Goal: Task Accomplishment & Management: Complete application form

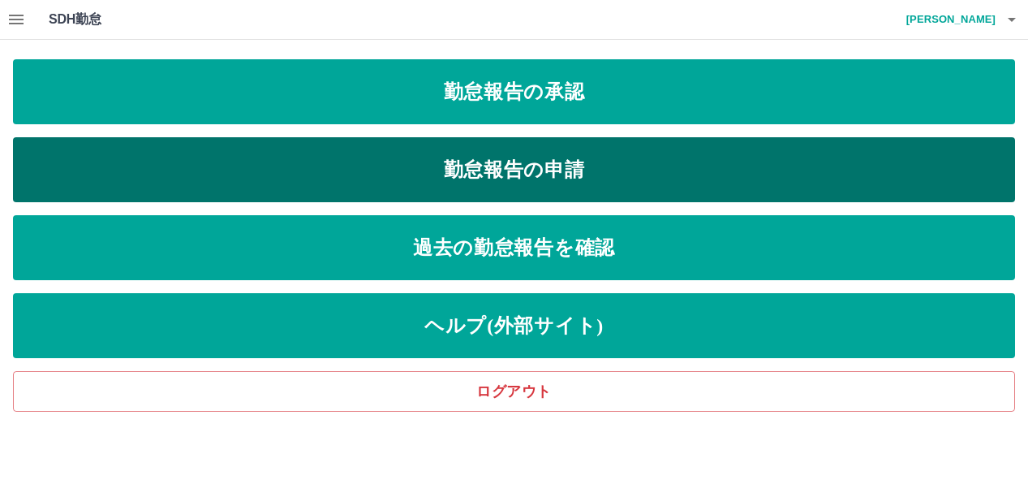
click at [516, 179] on link "勤怠報告の申請" at bounding box center [514, 169] width 1002 height 65
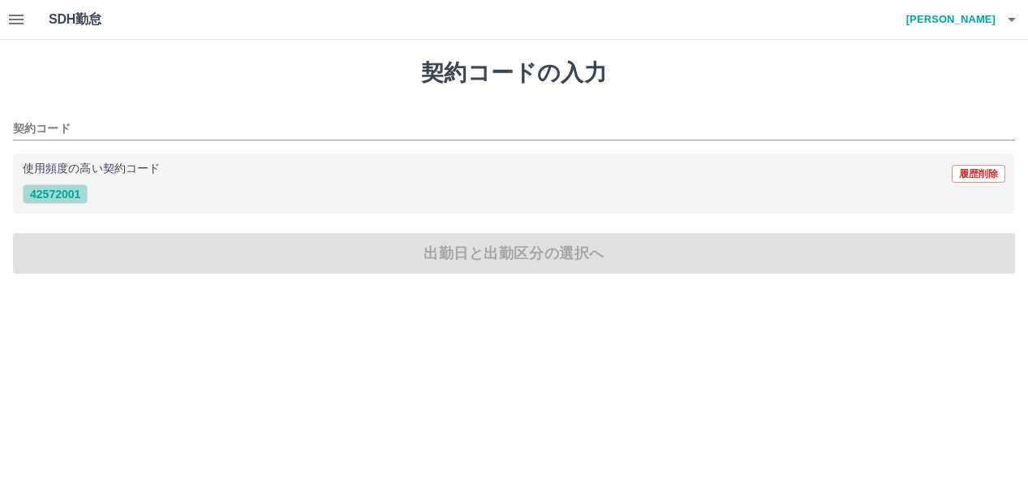
click at [50, 184] on button "42572001" at bounding box center [55, 193] width 65 height 19
type input "********"
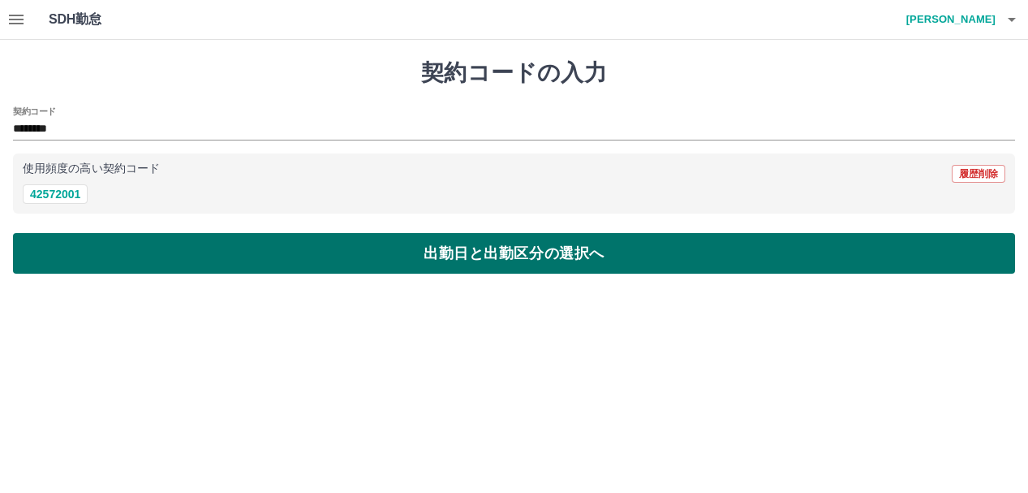
click at [110, 253] on button "出勤日と出勤区分の選択へ" at bounding box center [514, 253] width 1002 height 41
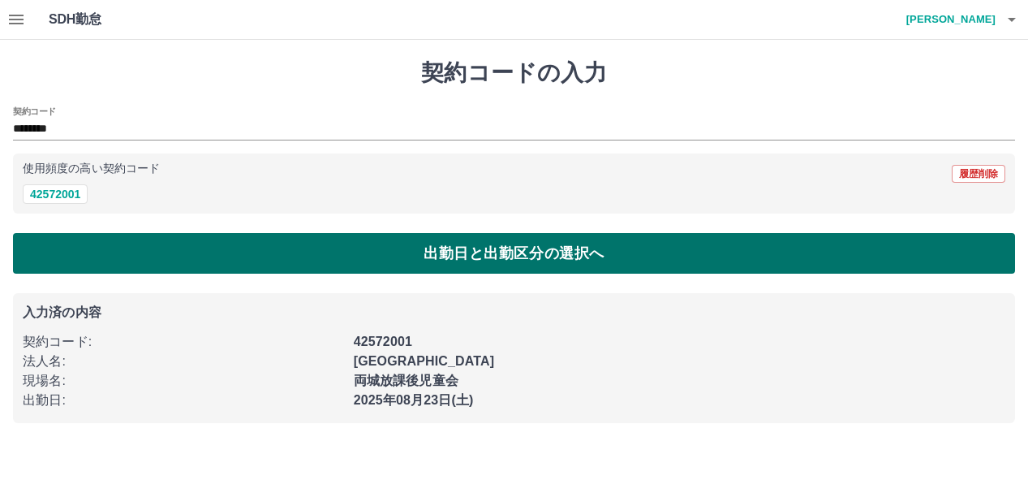
click at [93, 245] on button "出勤日と出勤区分の選択へ" at bounding box center [514, 253] width 1002 height 41
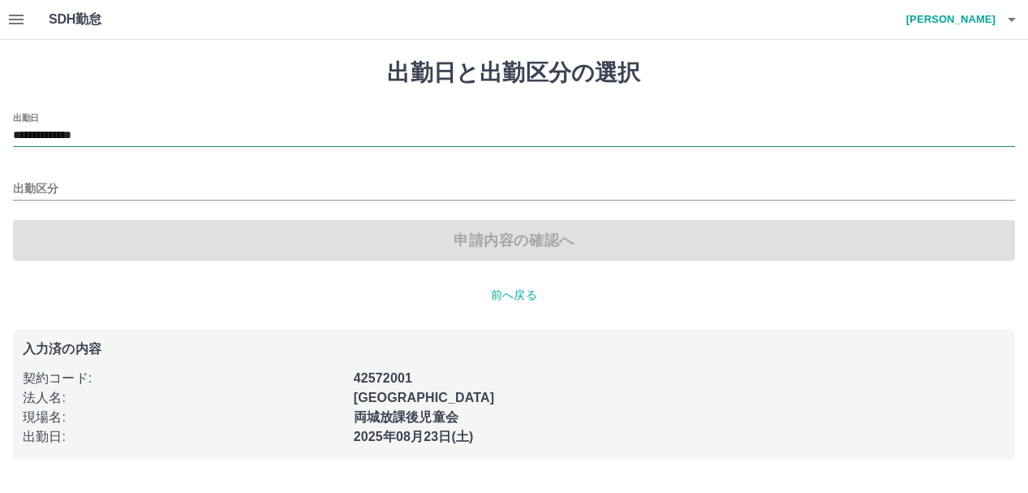
click at [92, 144] on input "**********" at bounding box center [514, 136] width 1002 height 20
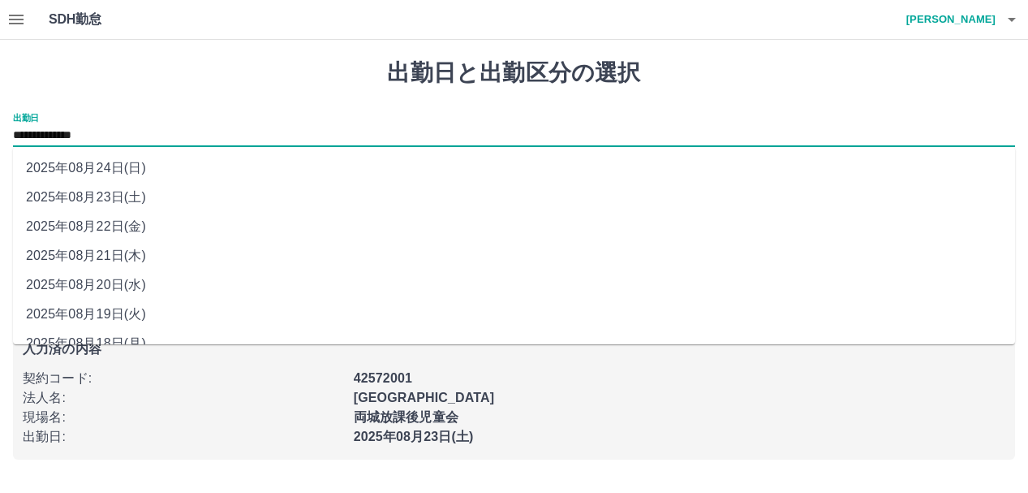
click at [88, 224] on li "2025年08月22日(金)" at bounding box center [514, 226] width 1002 height 29
type input "**********"
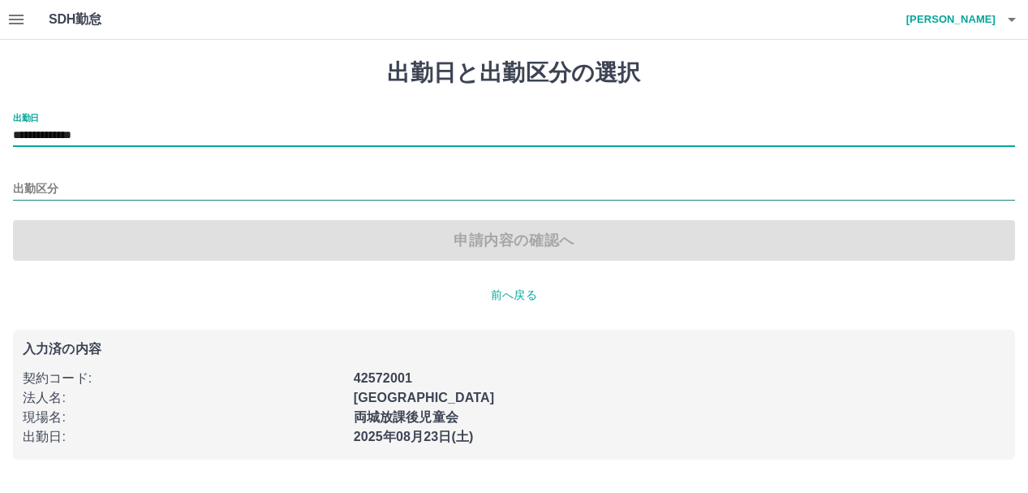
click at [43, 188] on input "出勤区分" at bounding box center [514, 189] width 1002 height 20
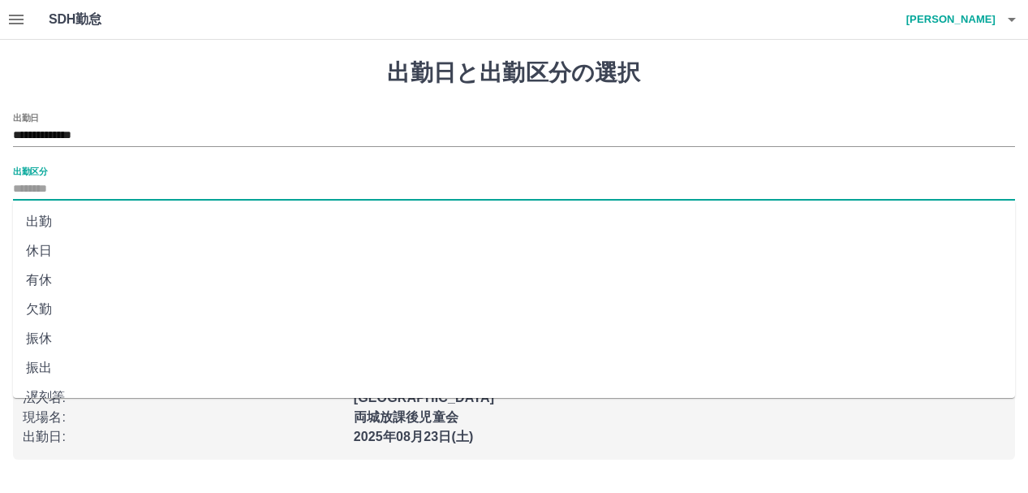
click at [37, 224] on li "出勤" at bounding box center [514, 221] width 1002 height 29
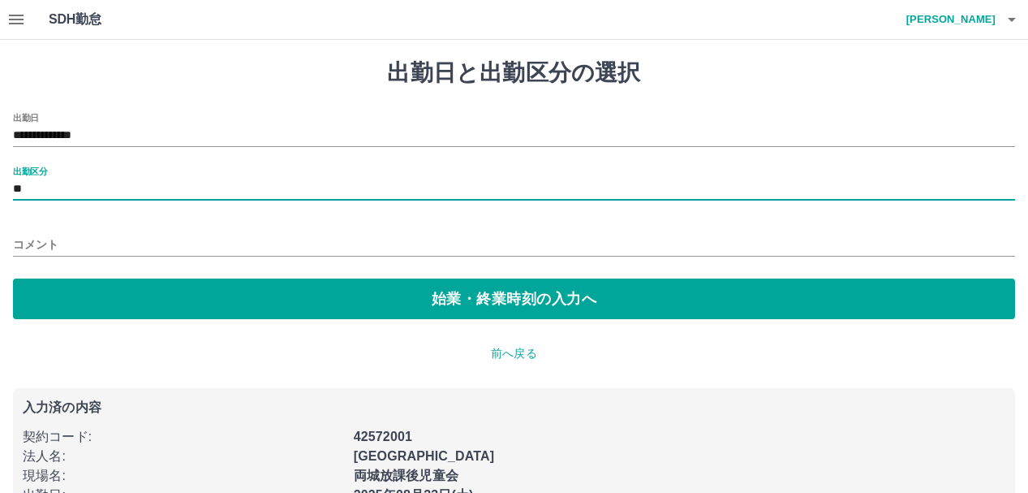
type input "**"
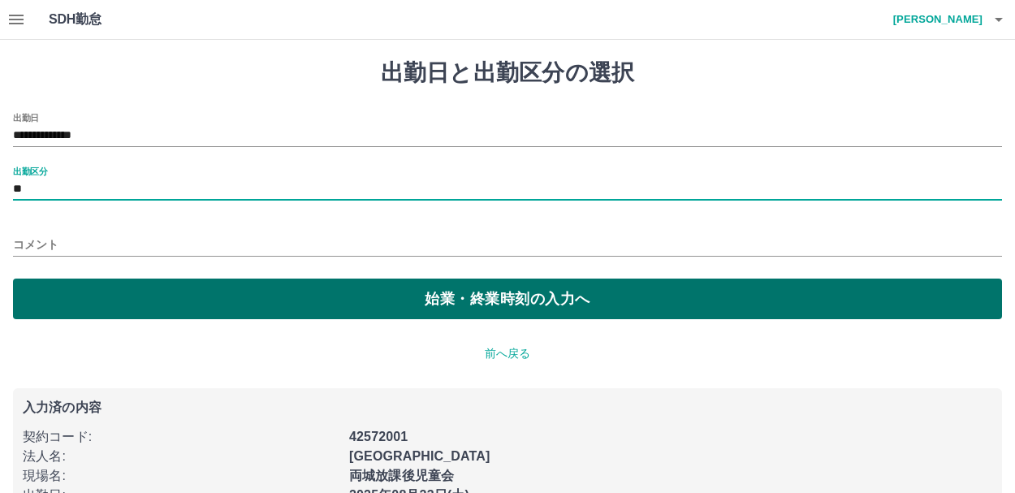
click at [90, 309] on button "始業・終業時刻の入力へ" at bounding box center [507, 298] width 989 height 41
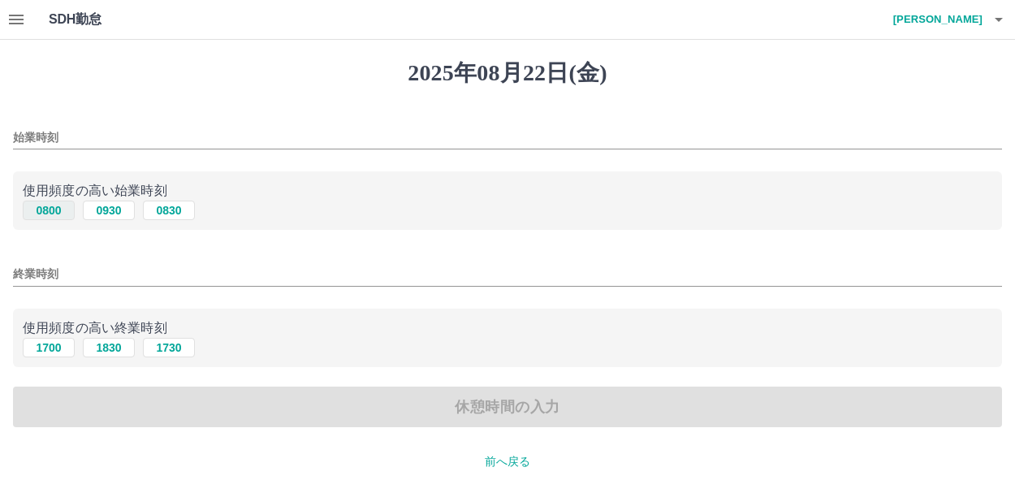
drag, startPoint x: 45, startPoint y: 213, endPoint x: 41, endPoint y: 264, distance: 51.2
click at [44, 216] on button "0800" at bounding box center [49, 209] width 52 height 19
type input "****"
drag, startPoint x: 50, startPoint y: 347, endPoint x: 57, endPoint y: 360, distance: 14.9
click at [50, 347] on button "1700" at bounding box center [49, 347] width 52 height 19
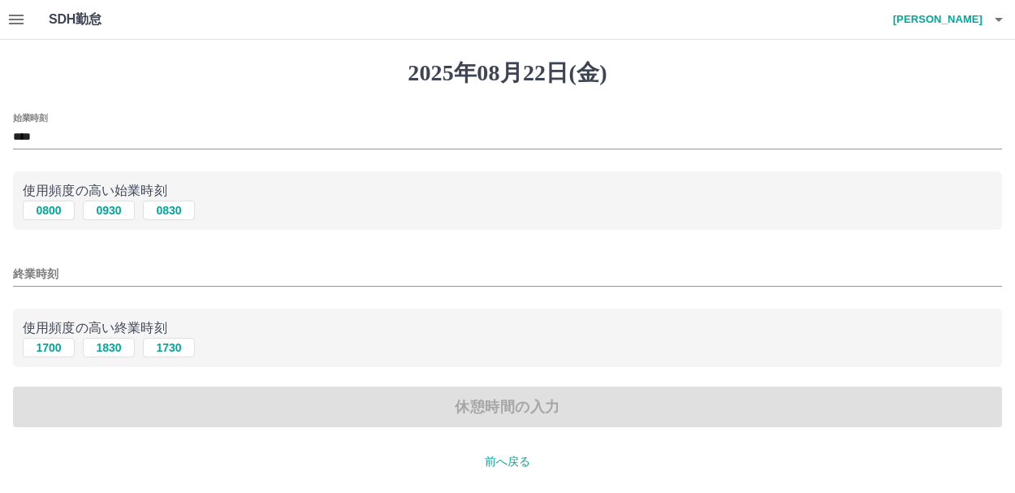
type input "****"
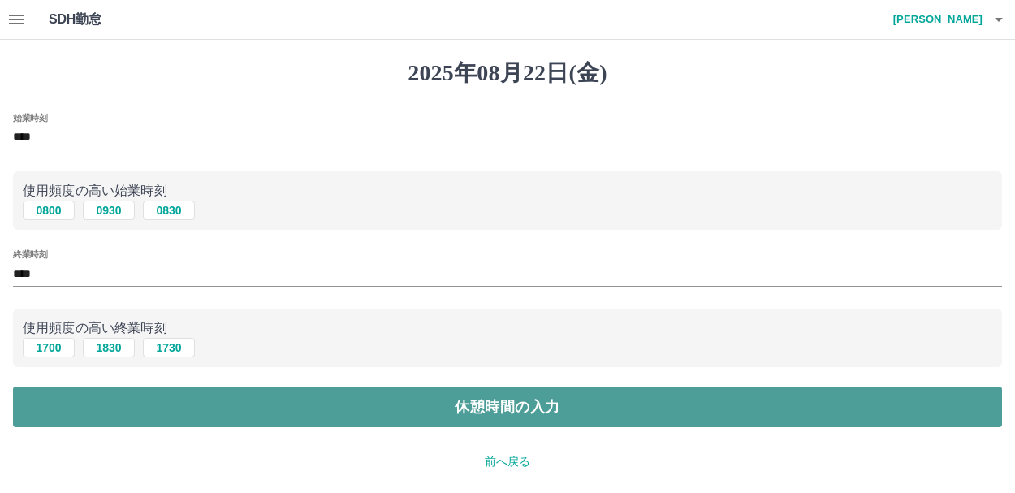
click at [63, 399] on button "休憩時間の入力" at bounding box center [507, 406] width 989 height 41
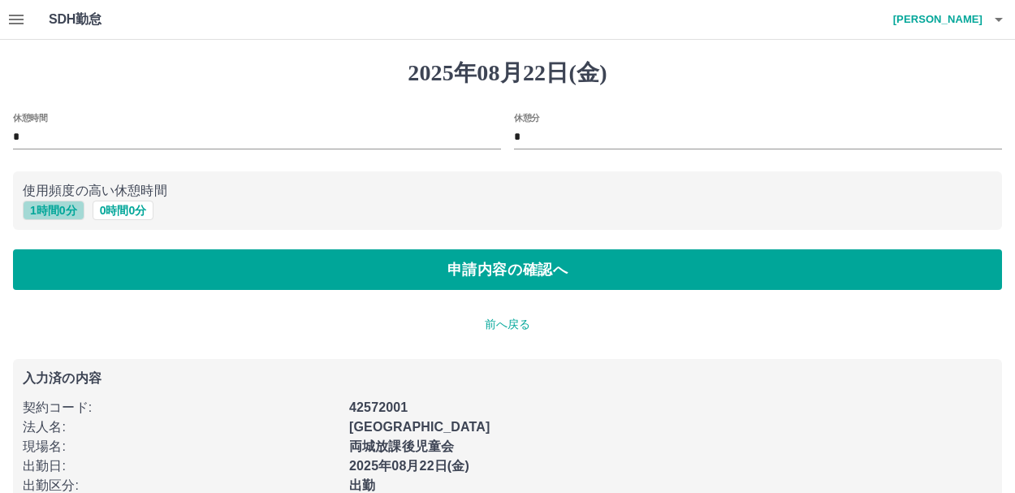
click at [45, 207] on button "1 時間 0 分" at bounding box center [54, 209] width 62 height 19
type input "*"
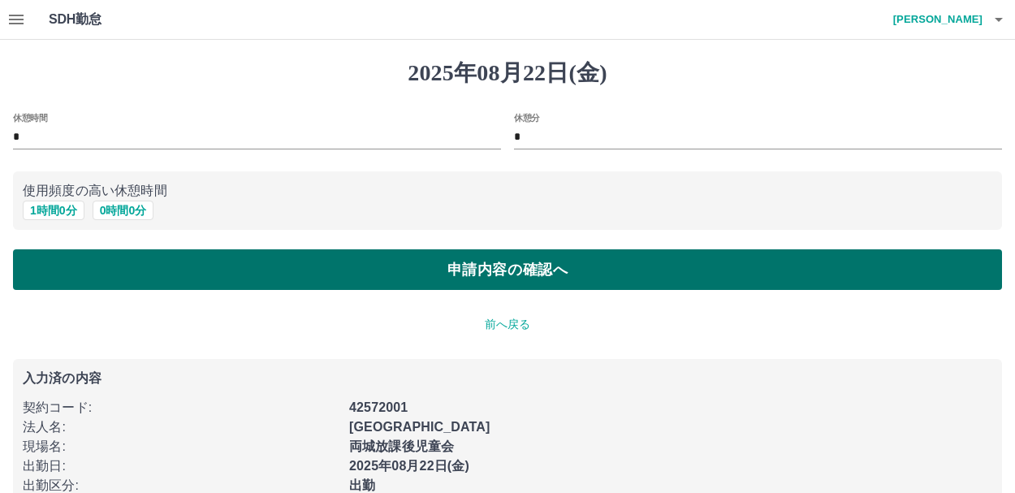
click at [88, 273] on button "申請内容の確認へ" at bounding box center [507, 269] width 989 height 41
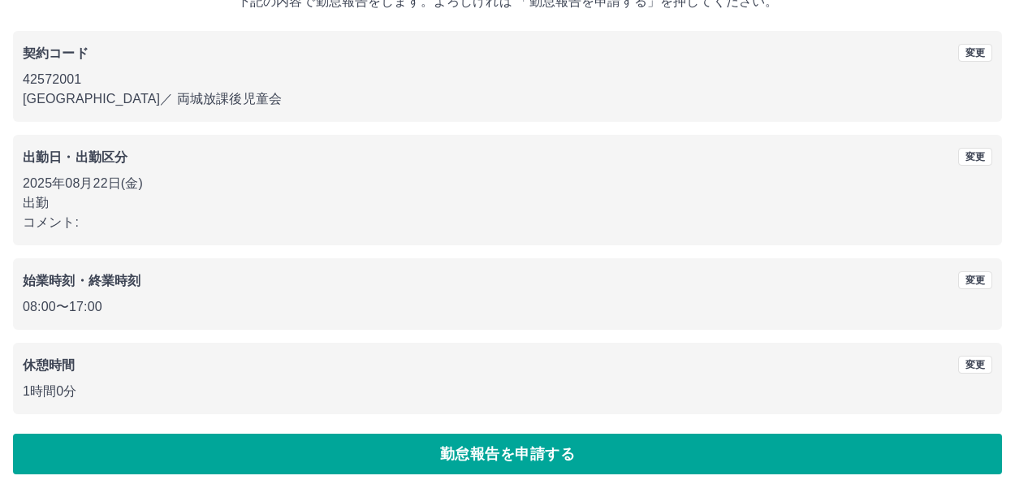
scroll to position [115, 0]
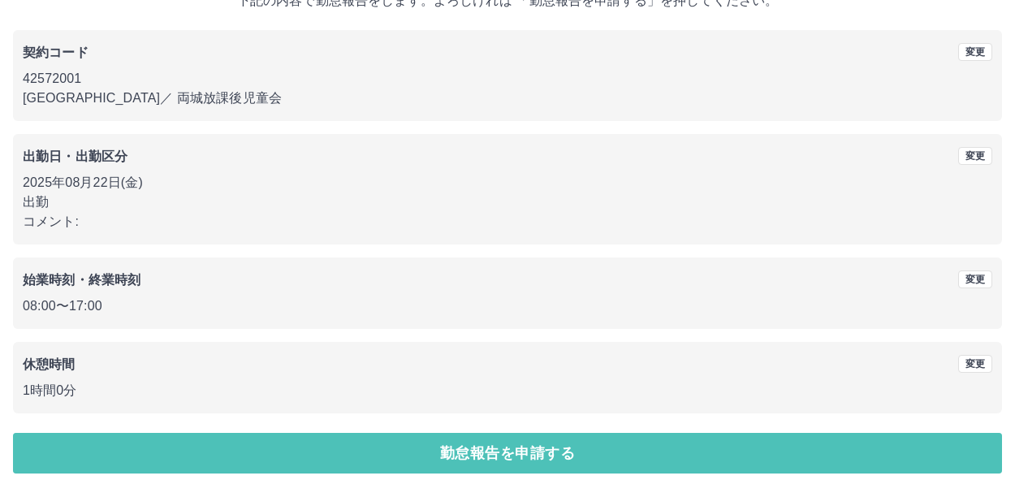
drag, startPoint x: 368, startPoint y: 459, endPoint x: 376, endPoint y: 455, distance: 9.1
click at [369, 459] on button "勤怠報告を申請する" at bounding box center [507, 453] width 989 height 41
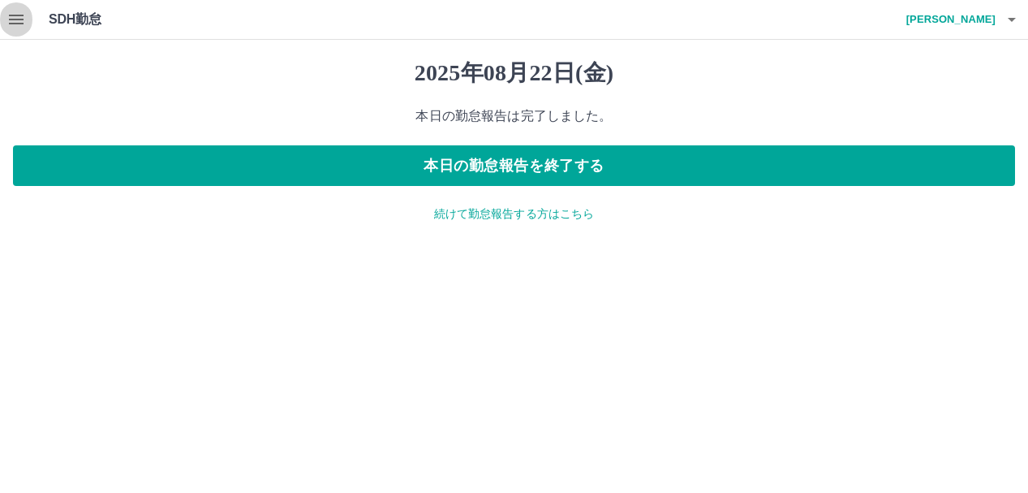
click at [11, 12] on icon "button" at bounding box center [15, 19] width 19 height 19
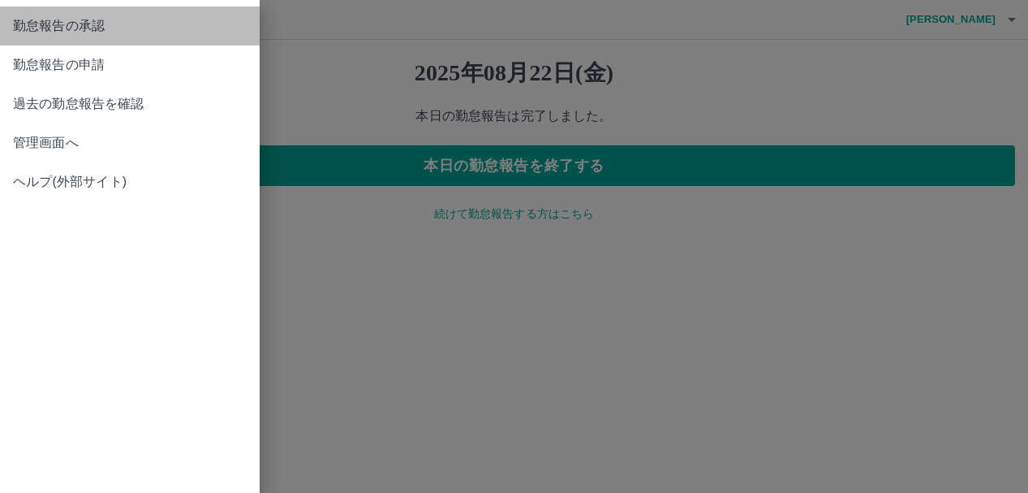
click at [90, 29] on span "勤怠報告の承認" at bounding box center [130, 25] width 234 height 19
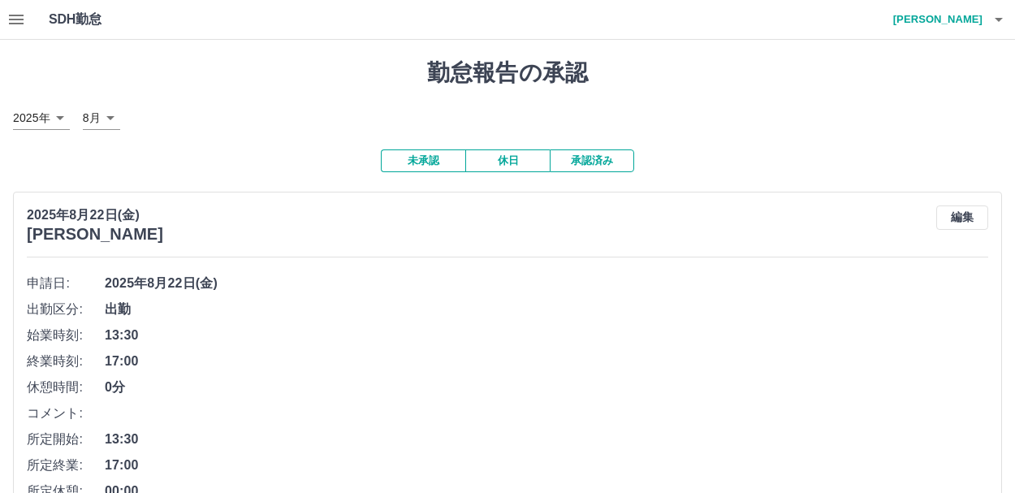
click at [274, 362] on span "17:00" at bounding box center [546, 360] width 883 height 19
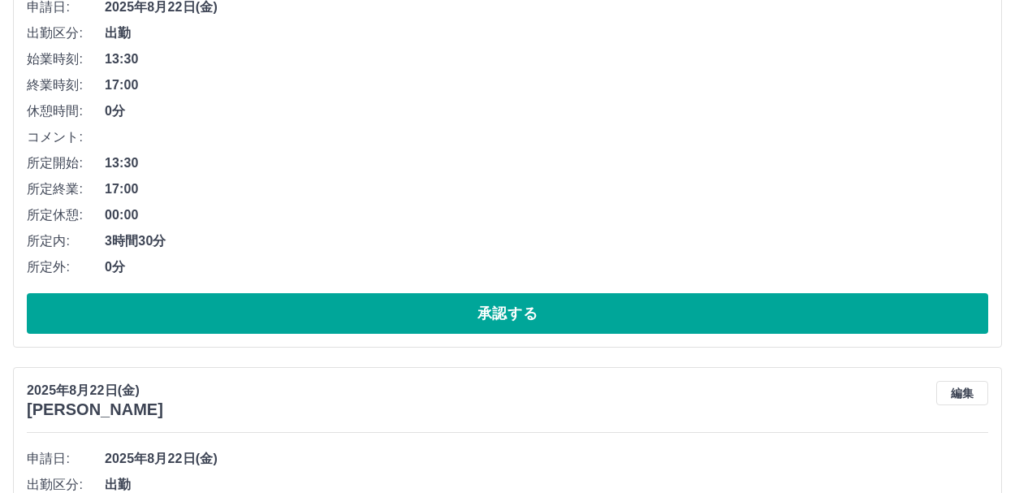
scroll to position [406, 0]
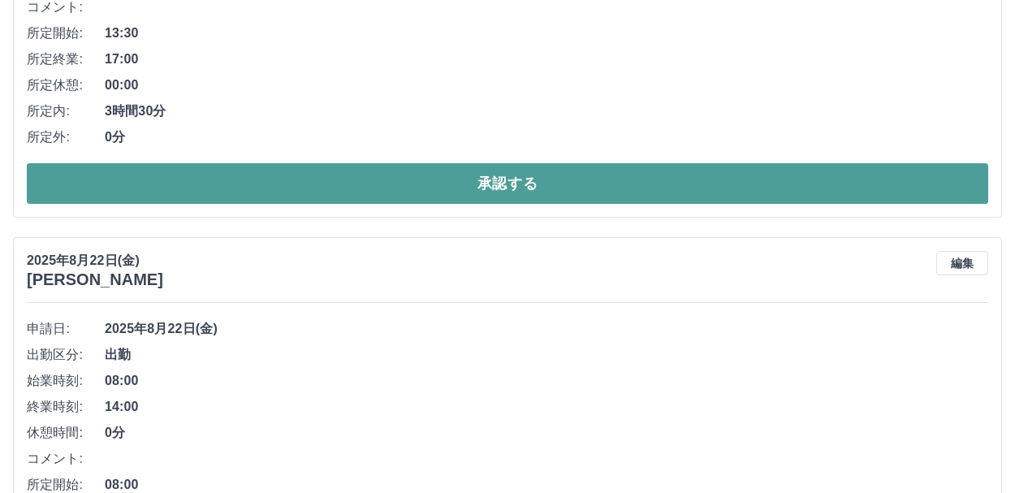
click at [459, 185] on button "承認する" at bounding box center [507, 183] width 961 height 41
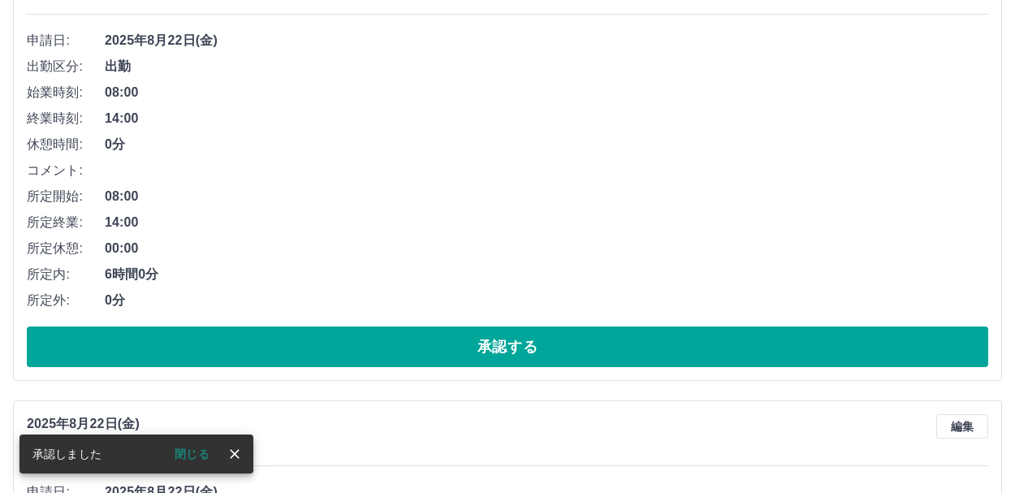
scroll to position [244, 0]
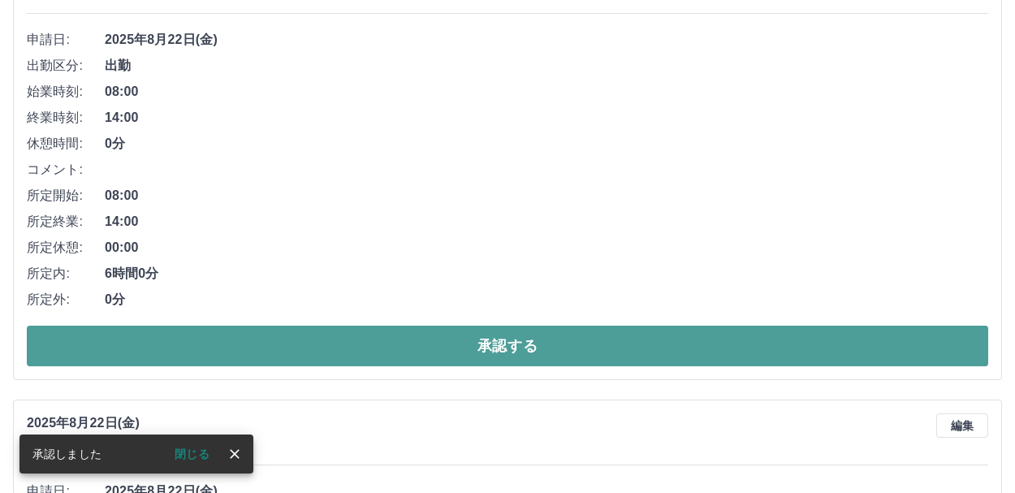
click at [456, 356] on button "承認する" at bounding box center [507, 346] width 961 height 41
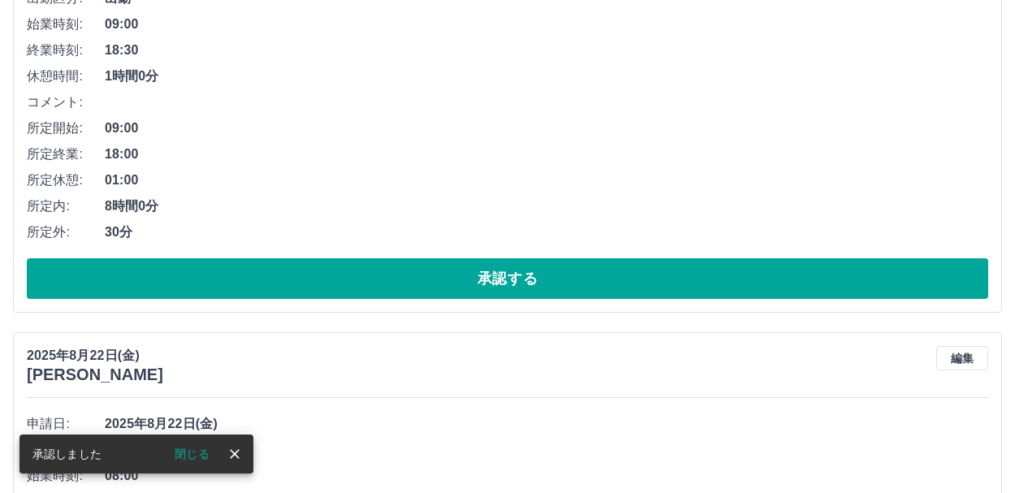
scroll to position [325, 0]
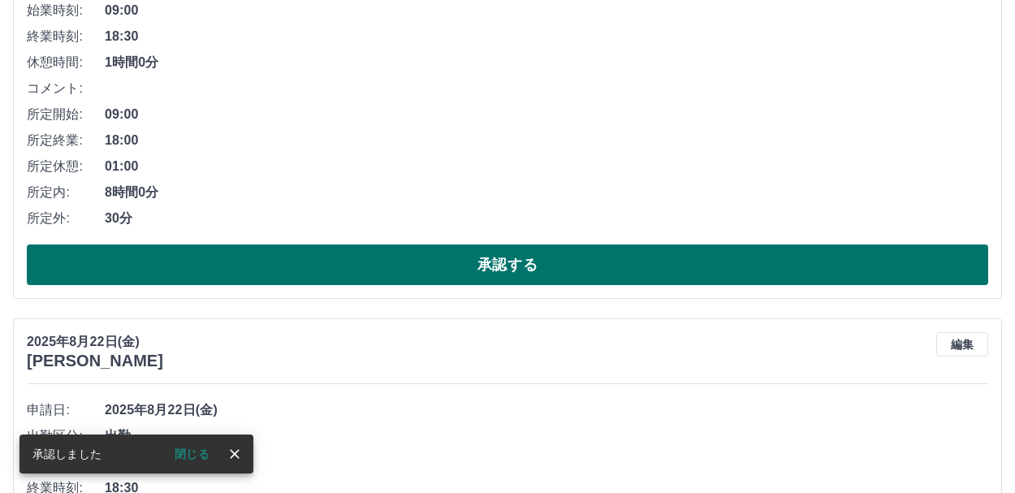
click at [478, 266] on button "承認する" at bounding box center [507, 264] width 961 height 41
click at [365, 274] on button "承認する" at bounding box center [507, 264] width 961 height 41
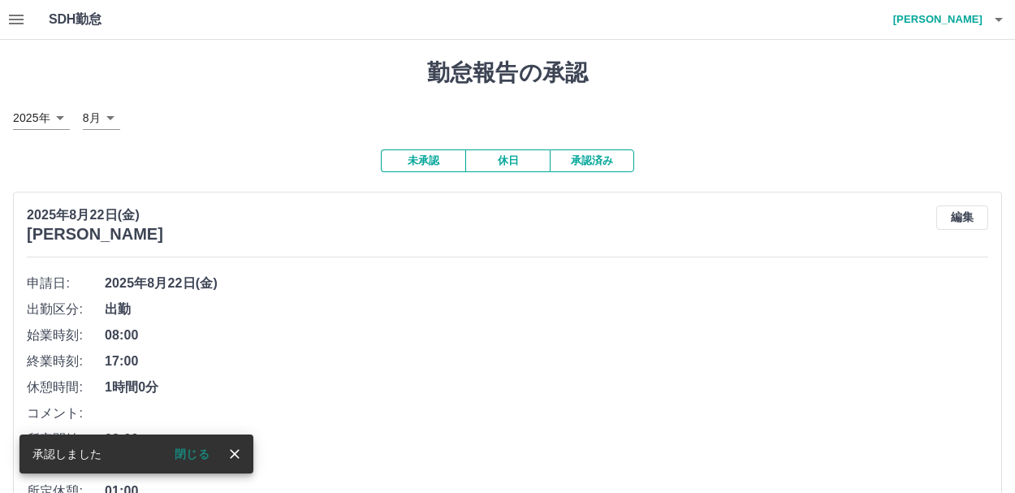
scroll to position [244, 0]
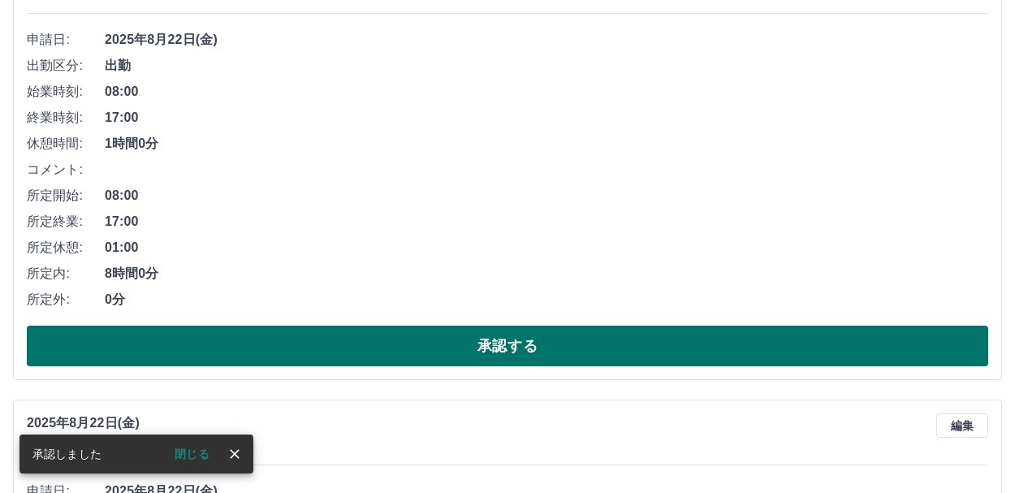
click at [379, 358] on div "2025年8月22日(金) 大迫　香 編集 申請日: 2025年8月22日(金) 出勤区分: 出勤 始業時刻: 08:00 終業時刻: 17:00 休憩時間:…" at bounding box center [507, 164] width 989 height 432
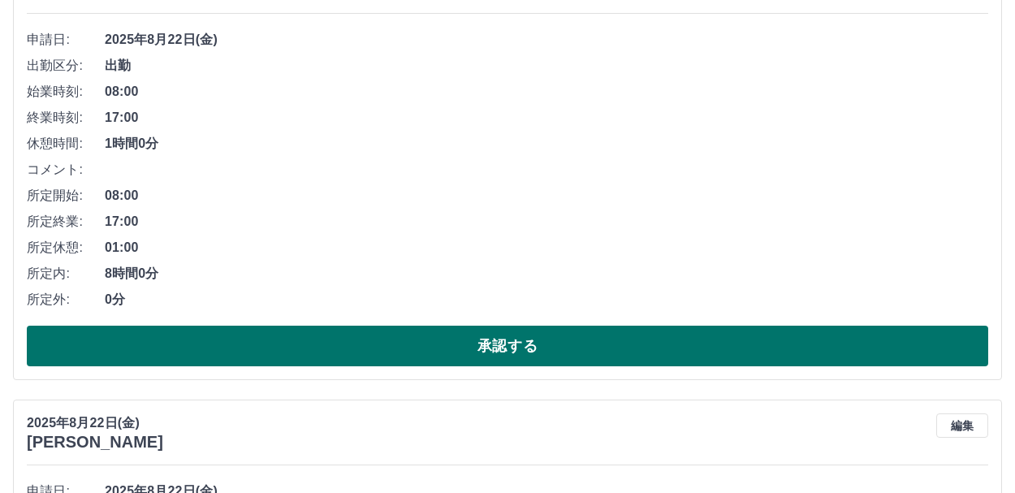
click at [428, 342] on button "承認する" at bounding box center [507, 346] width 961 height 41
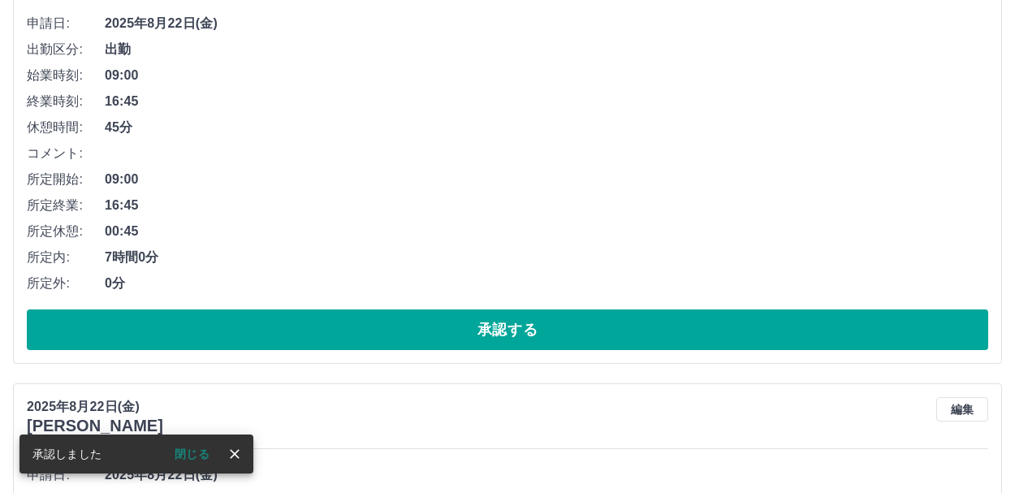
scroll to position [325, 0]
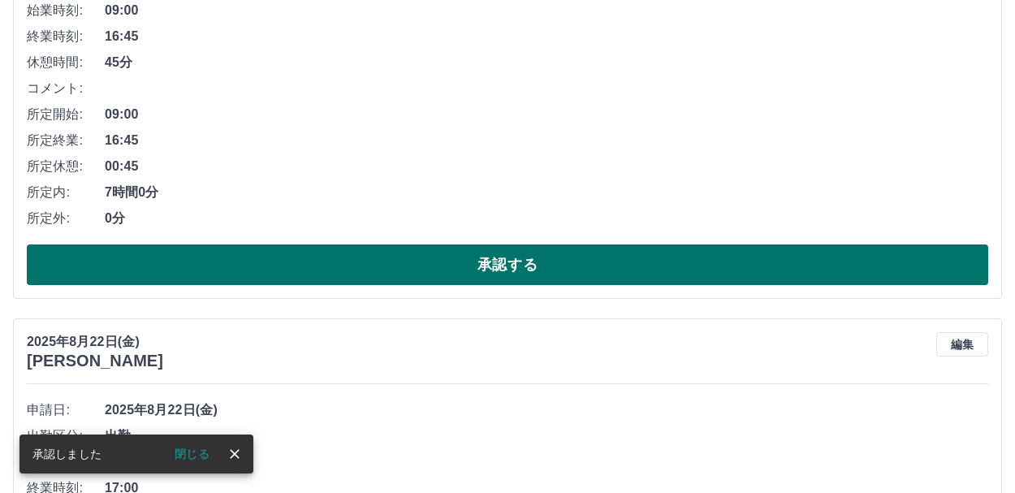
click at [395, 285] on button "承認する" at bounding box center [507, 264] width 961 height 41
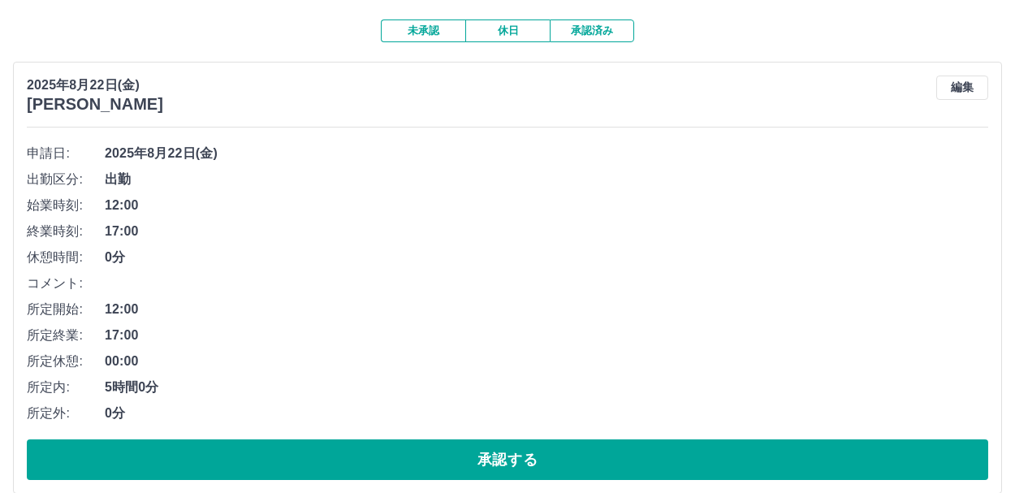
scroll to position [244, 0]
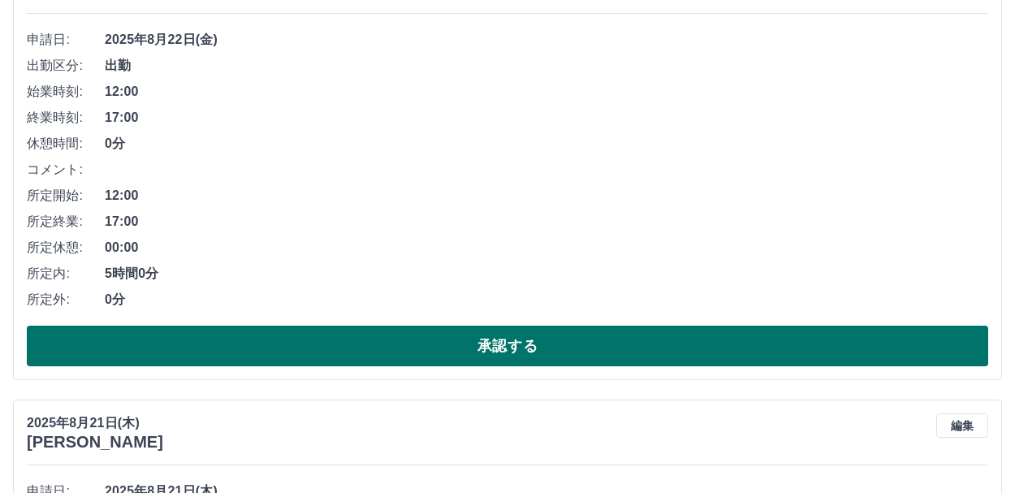
click at [335, 342] on button "承認する" at bounding box center [507, 346] width 961 height 41
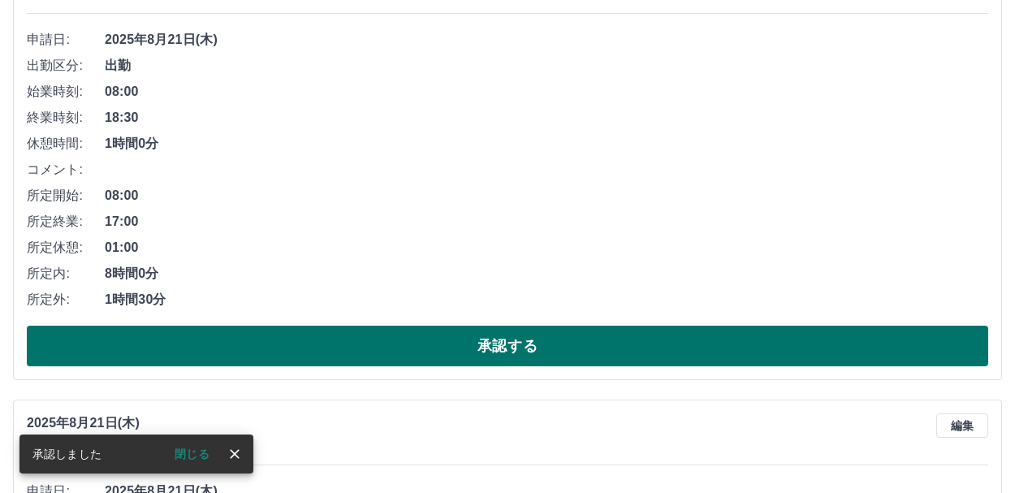
drag, startPoint x: 263, startPoint y: 379, endPoint x: 277, endPoint y: 364, distance: 20.7
click at [264, 377] on div "2025年8月21日(木) 門田　眞壽 編集 申請日: 2025年8月21日(木) 出勤区分: 出勤 始業時刻: 08:00 終業時刻: 18:30 休憩時間…" at bounding box center [507, 164] width 989 height 432
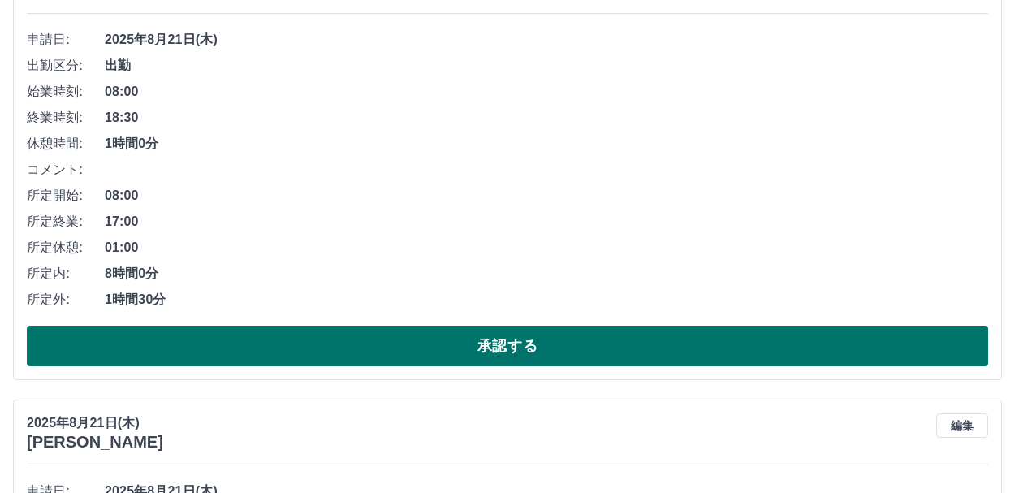
click at [278, 356] on button "承認する" at bounding box center [507, 346] width 961 height 41
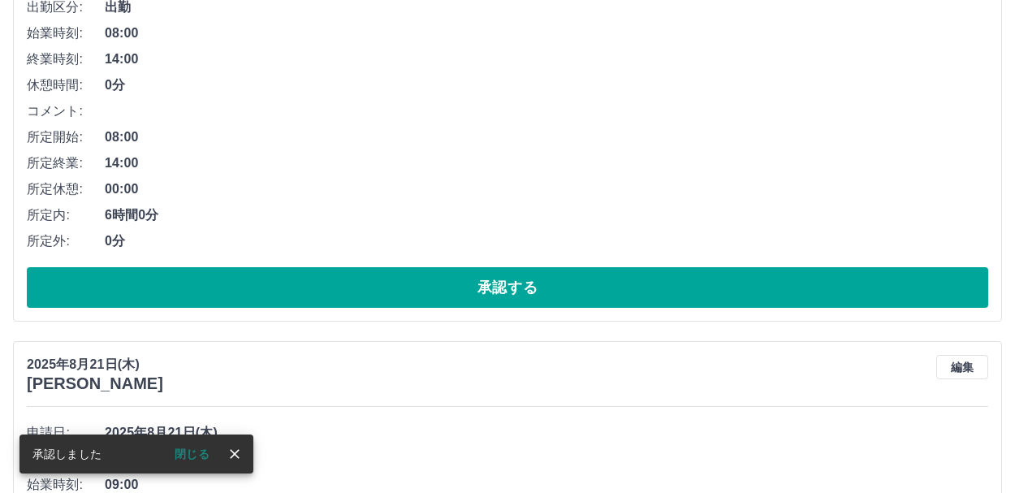
scroll to position [406, 0]
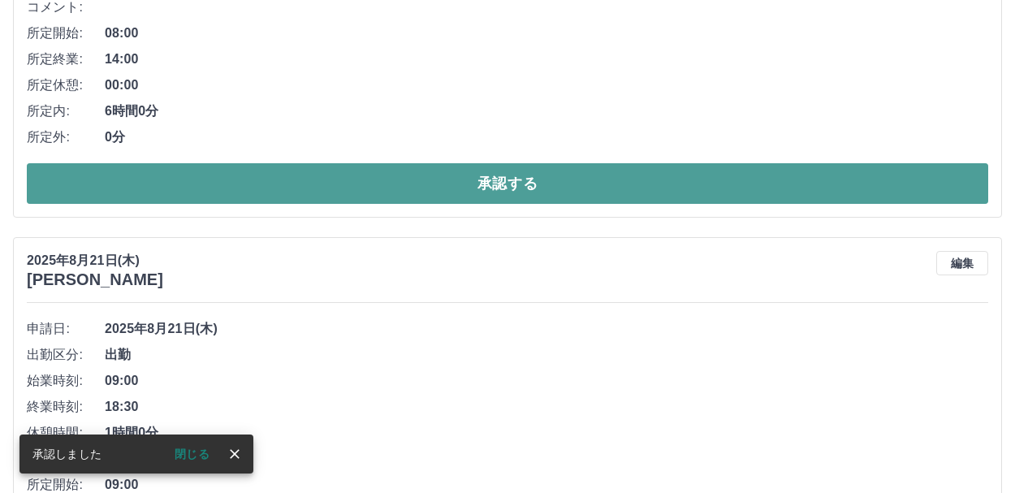
click at [415, 192] on button "承認する" at bounding box center [507, 183] width 961 height 41
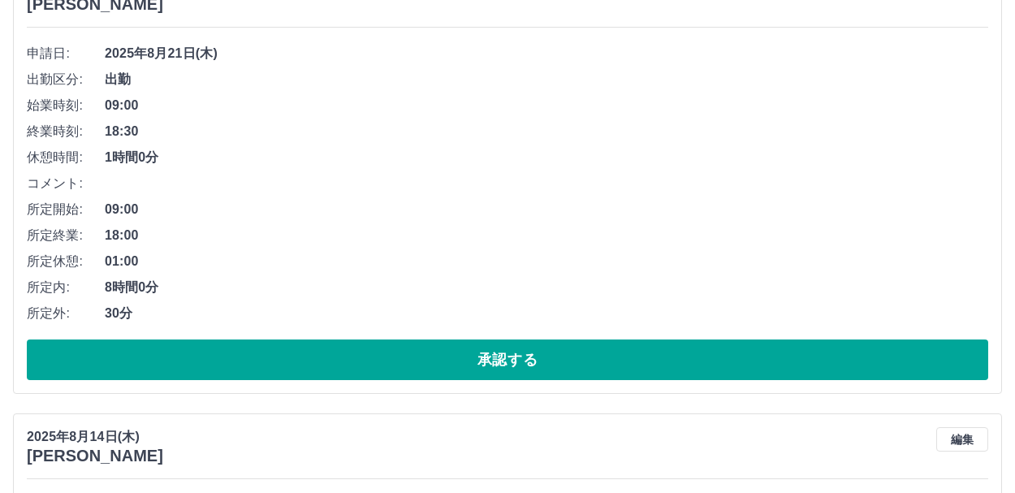
scroll to position [325, 0]
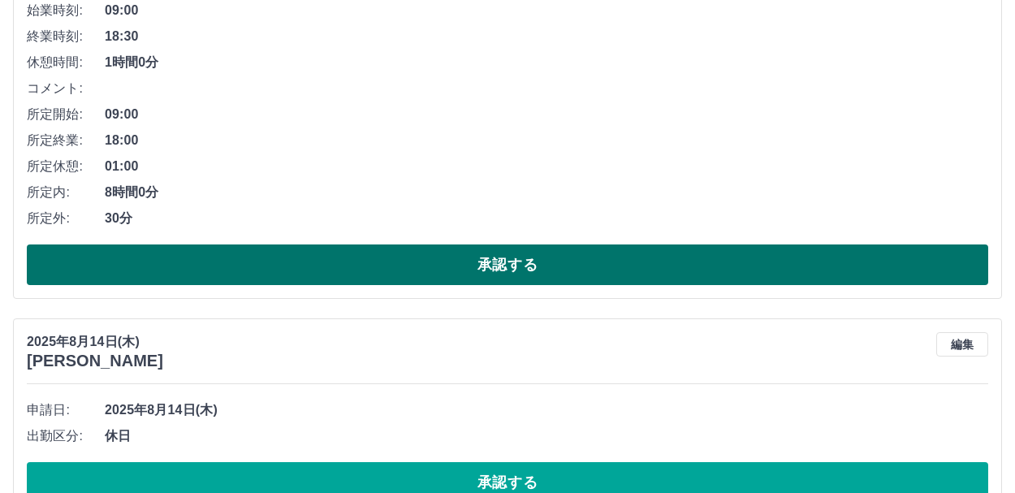
click at [515, 278] on button "承認する" at bounding box center [507, 264] width 961 height 41
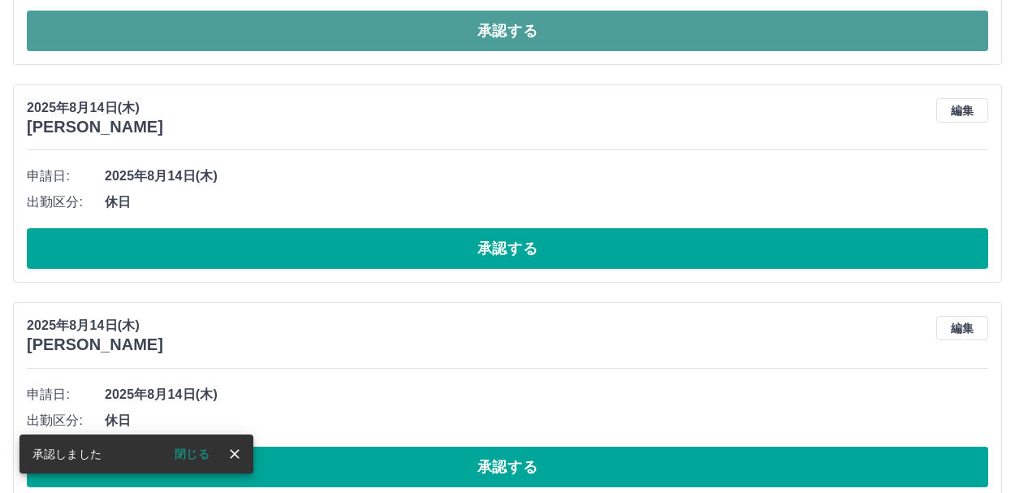
click at [497, 35] on button "承認する" at bounding box center [507, 31] width 961 height 41
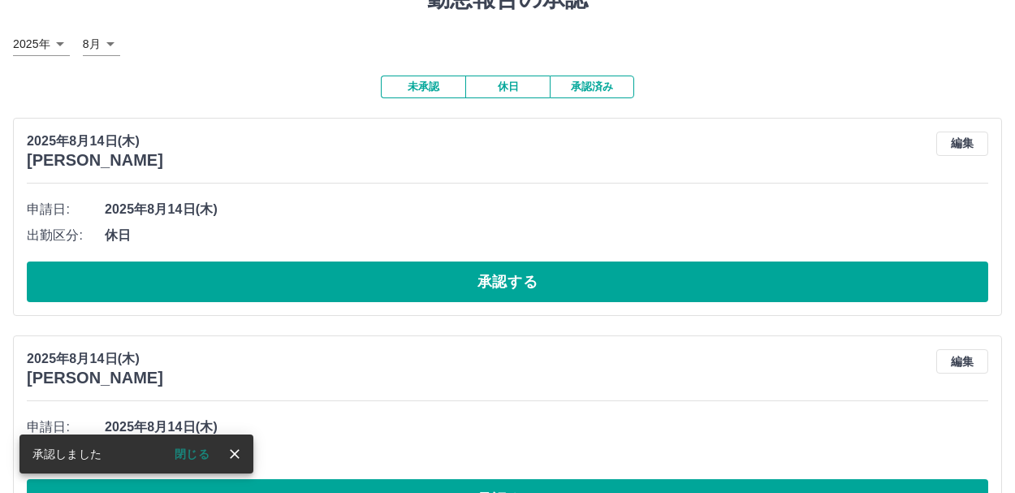
scroll to position [0, 0]
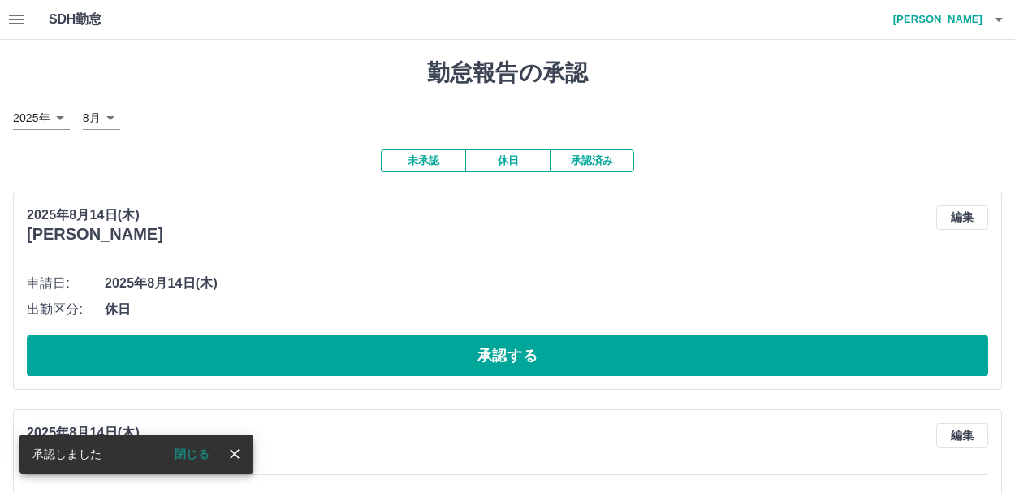
click at [18, 24] on icon "button" at bounding box center [16, 20] width 15 height 10
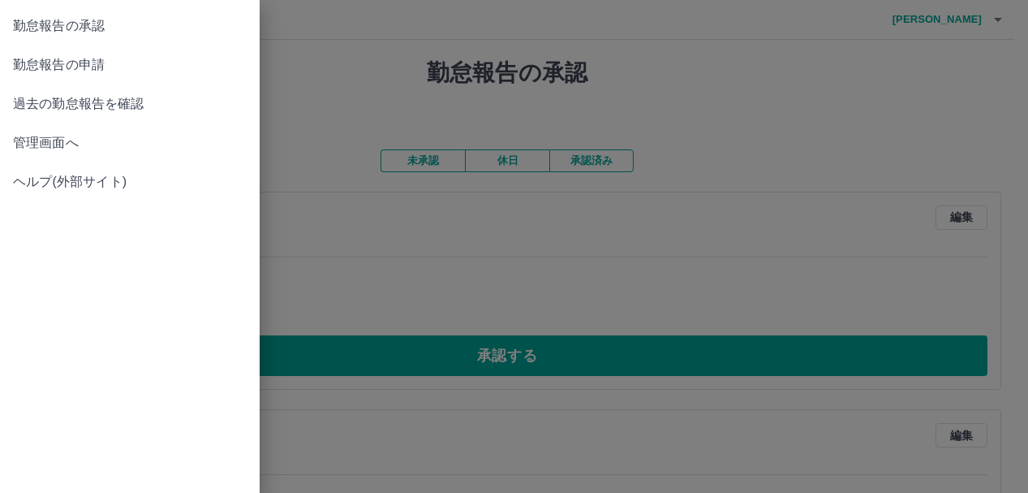
click at [45, 145] on span "管理画面へ" at bounding box center [130, 142] width 234 height 19
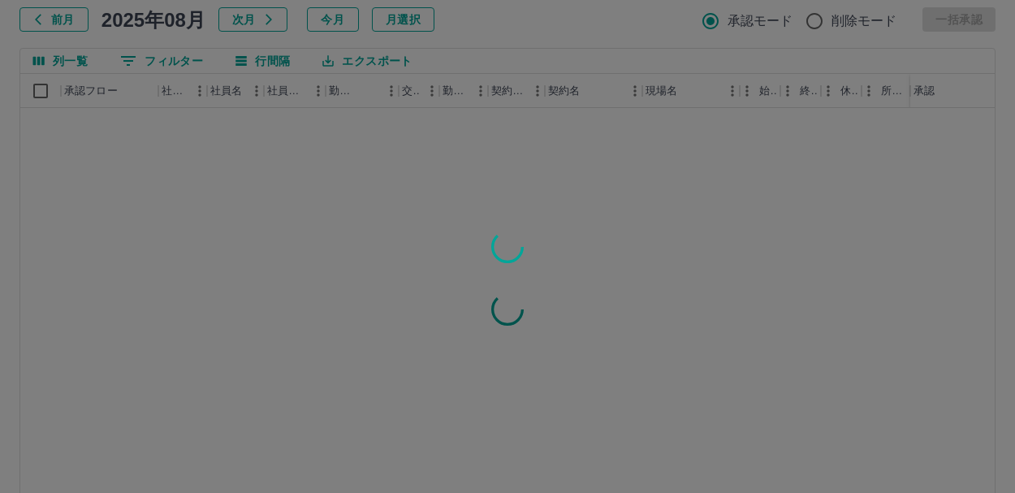
scroll to position [193, 0]
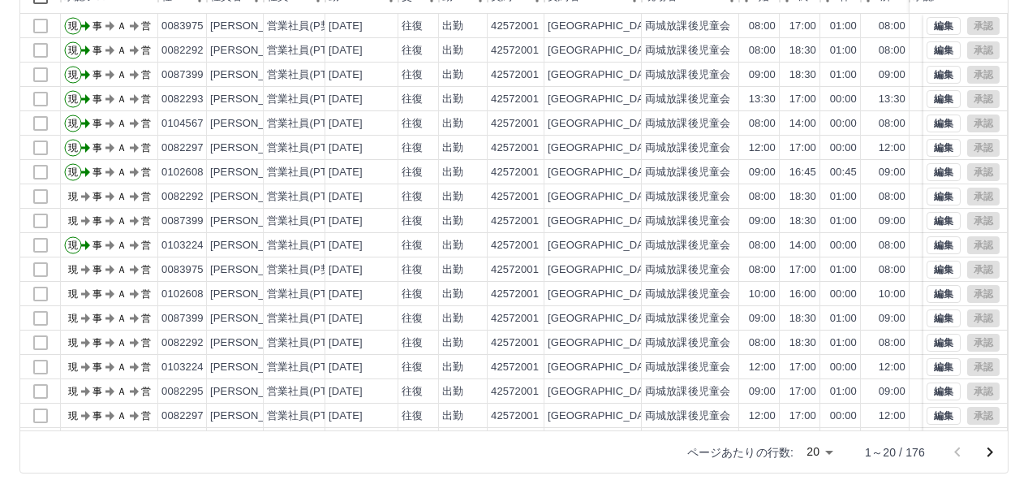
click at [805, 446] on body "SDH勤怠 大迫　香 勤務実績承認 前月 2025年08月 次月 今月 月選択 承認モード 削除モード 一括承認 列一覧 0 フィルター 行間隔 エクスポート…" at bounding box center [514, 150] width 1028 height 686
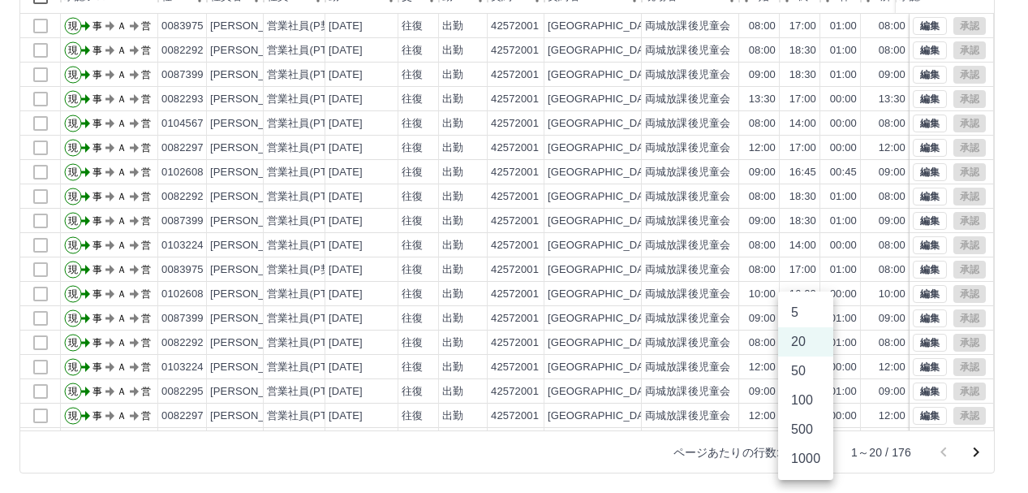
click at [809, 466] on li "1000" at bounding box center [805, 458] width 55 height 29
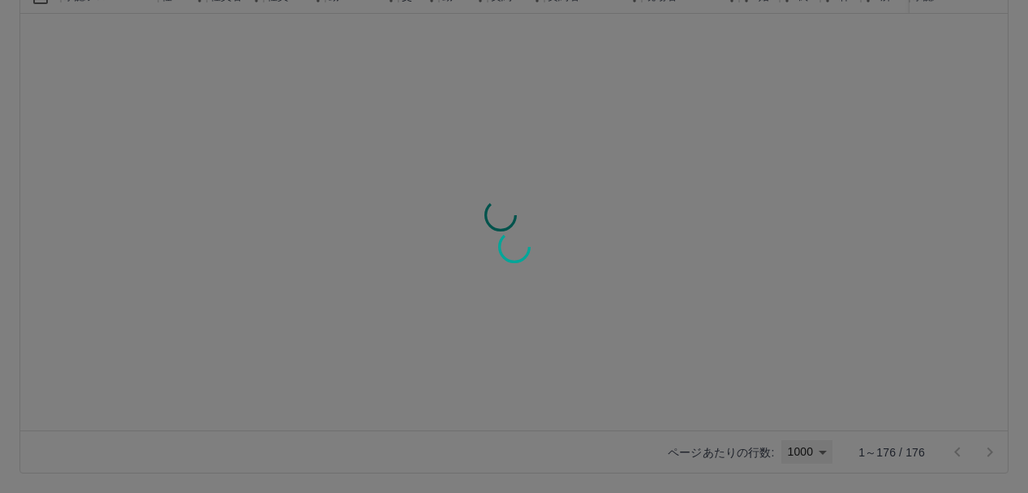
type input "****"
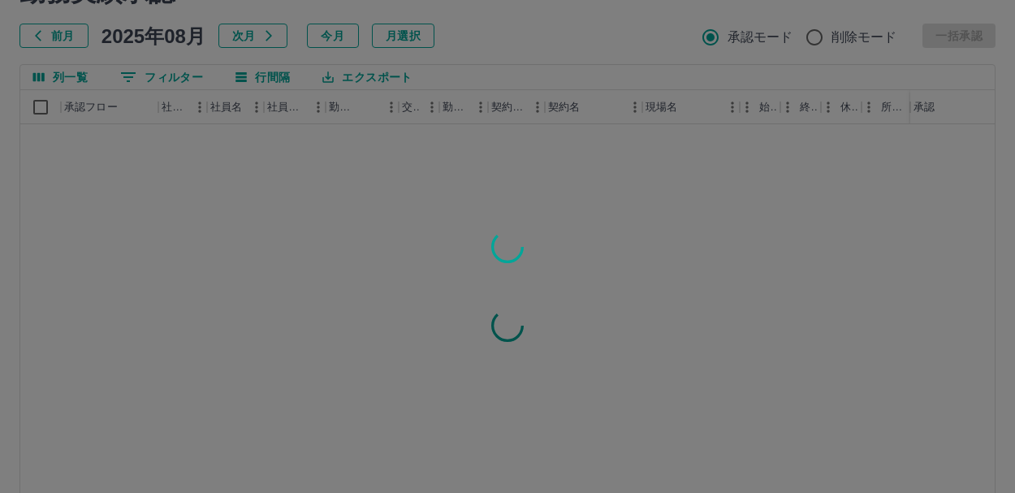
scroll to position [0, 0]
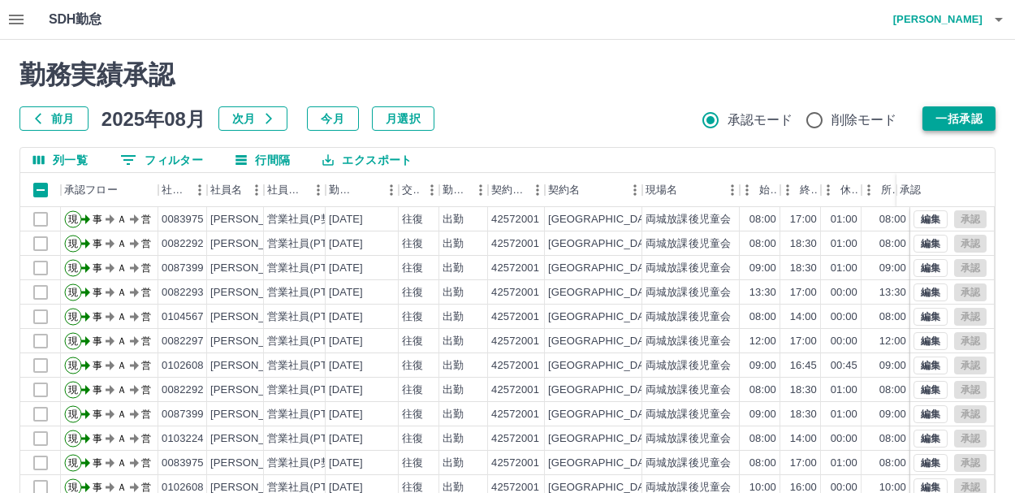
click at [951, 115] on button "一括承認" at bounding box center [958, 118] width 73 height 24
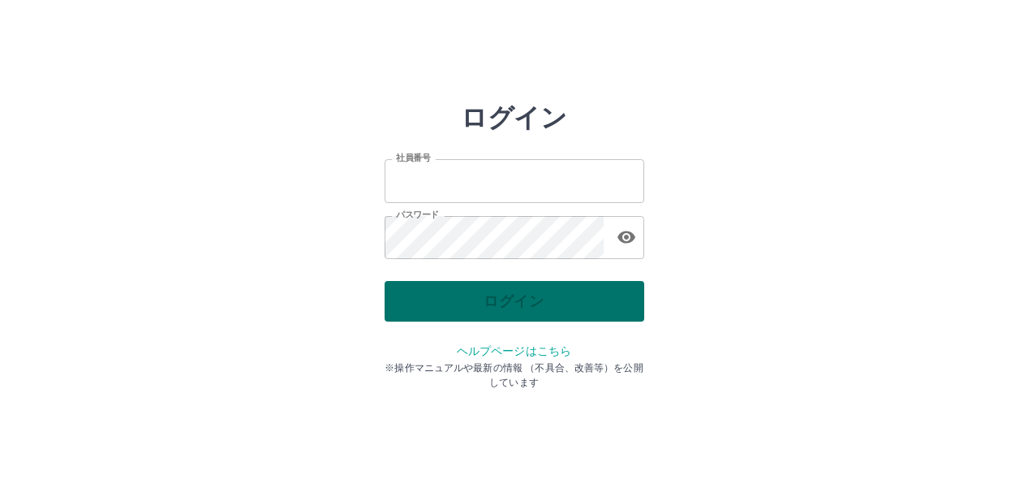
type input "*******"
click at [425, 291] on div "ログイン" at bounding box center [515, 301] width 260 height 41
click at [425, 291] on button "ログイン" at bounding box center [515, 301] width 260 height 41
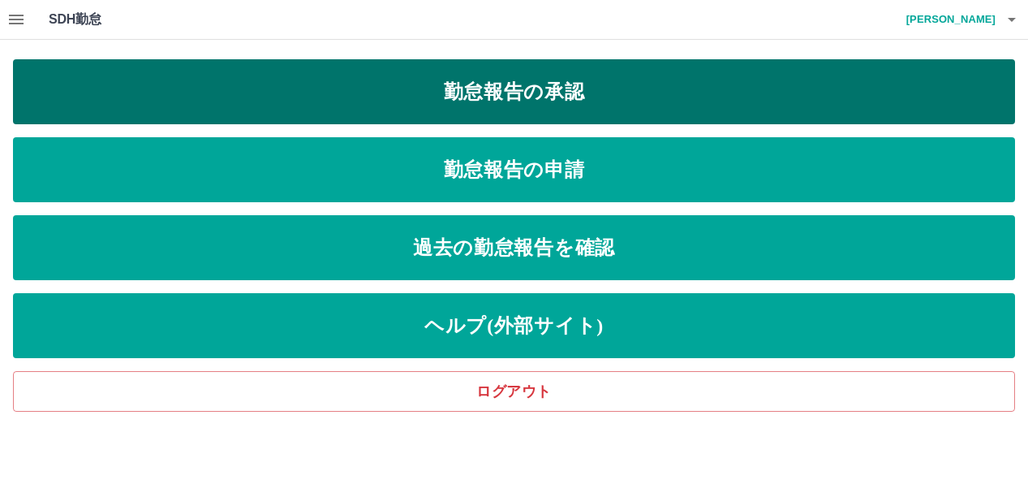
click at [559, 92] on link "勤怠報告の承認" at bounding box center [514, 91] width 1002 height 65
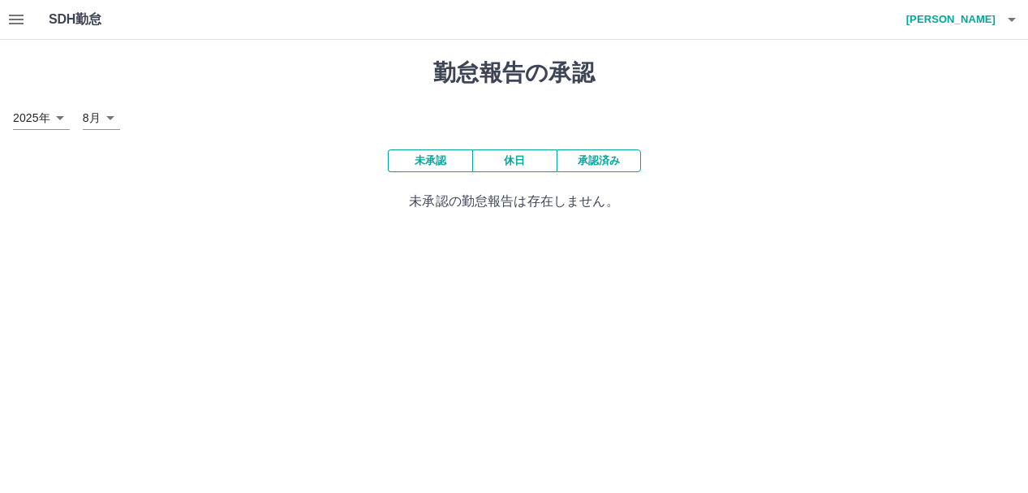
drag, startPoint x: 608, startPoint y: 161, endPoint x: 611, endPoint y: 173, distance: 12.6
click at [607, 161] on button "承認済み" at bounding box center [599, 160] width 84 height 23
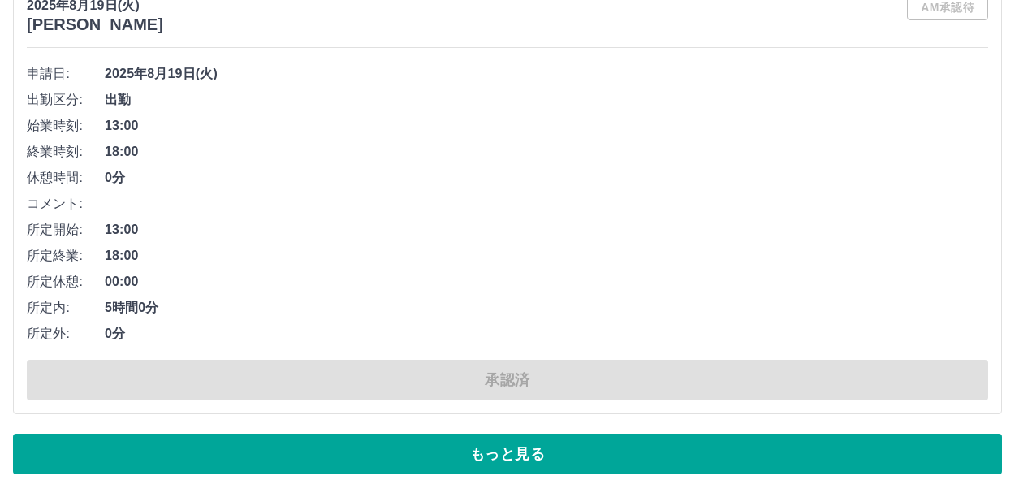
scroll to position [11050, 0]
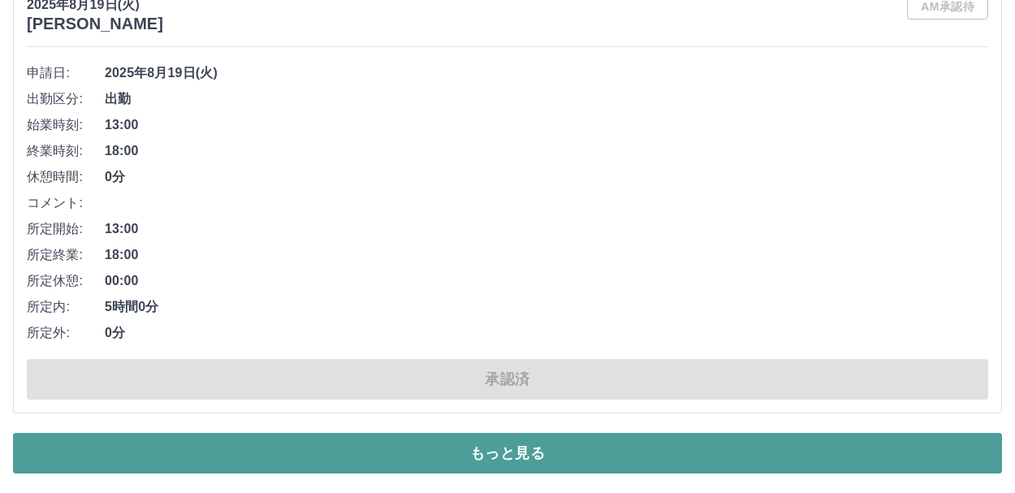
click at [519, 455] on button "もっと見る" at bounding box center [507, 453] width 989 height 41
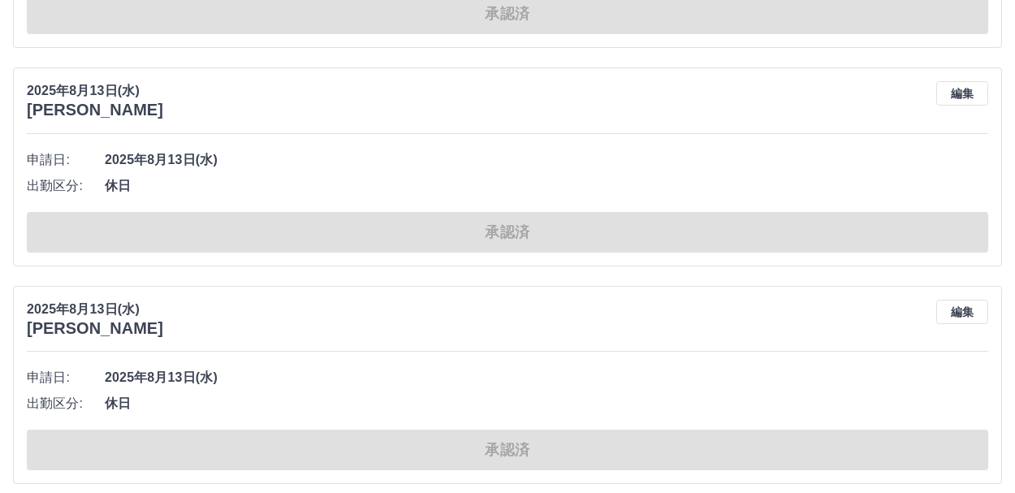
scroll to position [18911, 0]
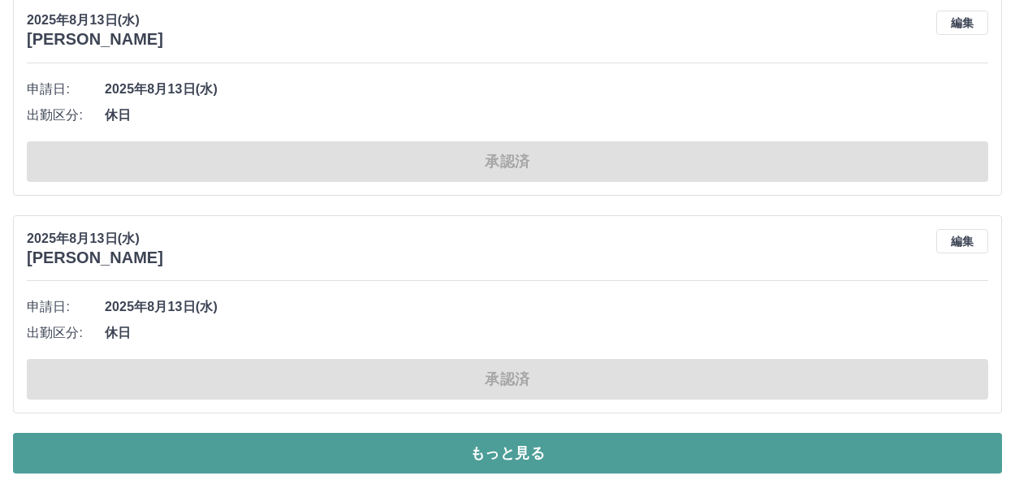
click at [509, 461] on button "もっと見る" at bounding box center [507, 453] width 989 height 41
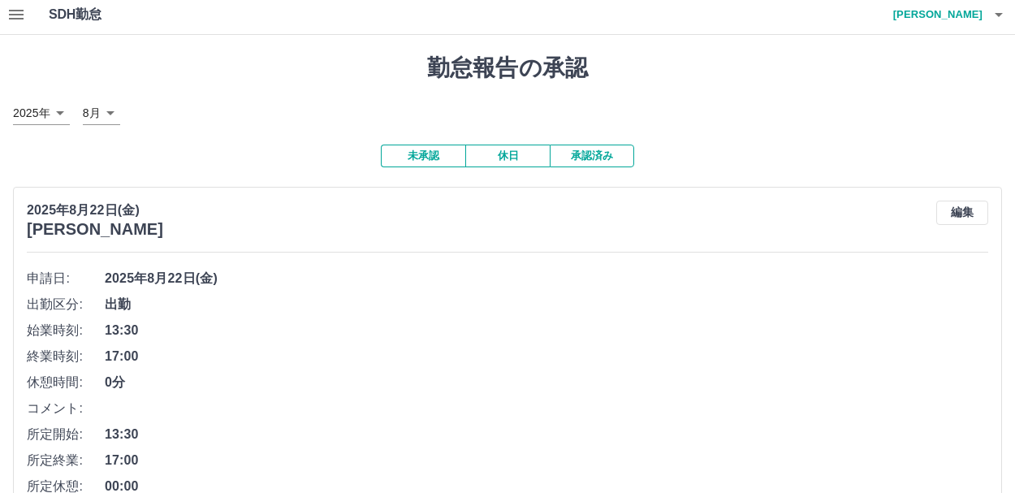
scroll to position [0, 0]
